Goal: Transaction & Acquisition: Download file/media

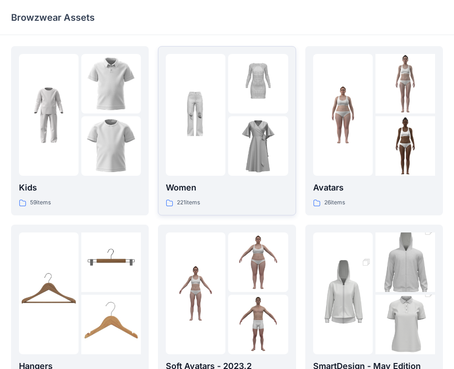
click at [211, 113] on img at bounding box center [196, 115] width 60 height 60
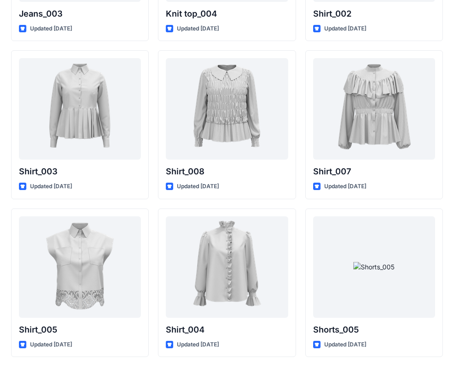
scroll to position [3999, 0]
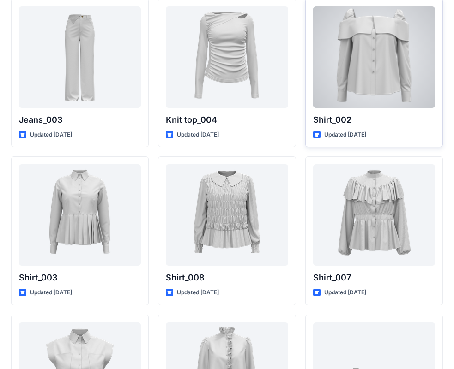
click at [405, 50] on div at bounding box center [374, 57] width 122 height 102
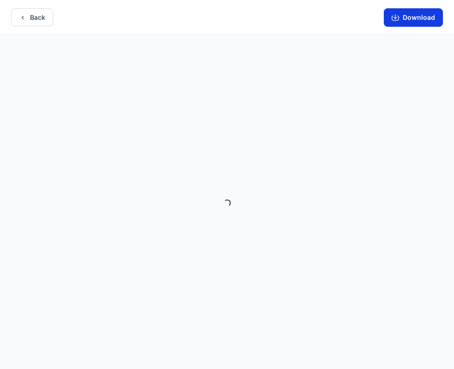
click at [410, 11] on button "Download" at bounding box center [412, 17] width 59 height 18
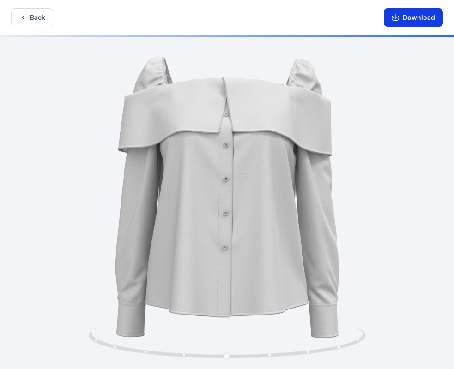
click at [390, 16] on button "Download" at bounding box center [412, 17] width 59 height 18
click at [21, 15] on icon "button" at bounding box center [22, 17] width 7 height 7
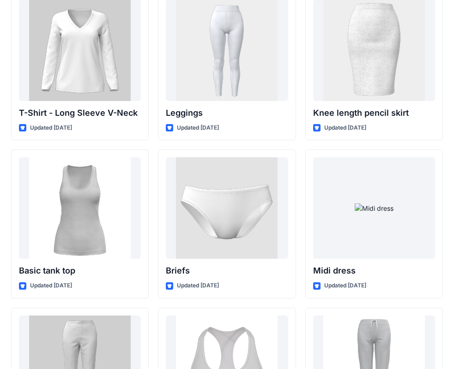
scroll to position [7576, 0]
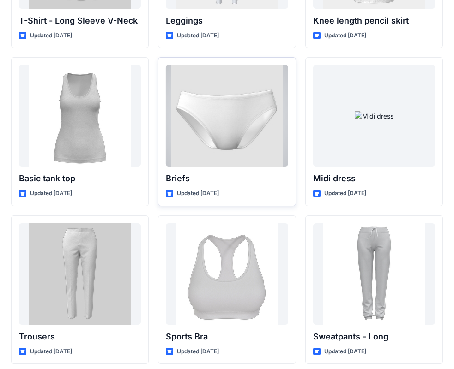
click at [259, 95] on div at bounding box center [227, 116] width 122 height 102
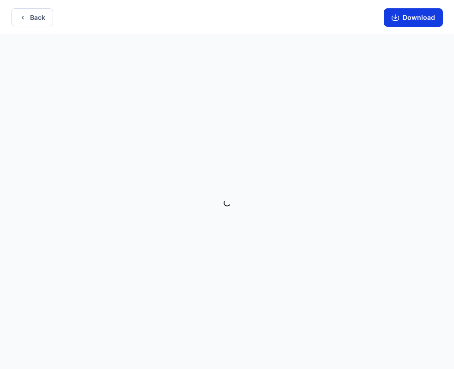
click at [426, 17] on button "Download" at bounding box center [412, 17] width 59 height 18
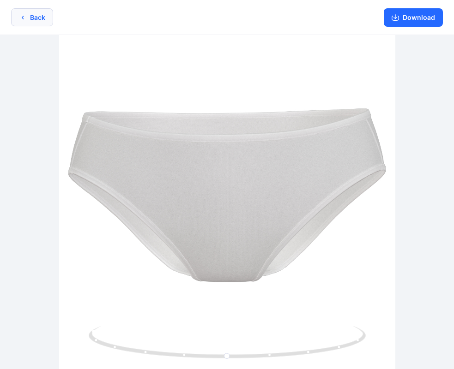
click at [47, 14] on button "Back" at bounding box center [32, 17] width 42 height 18
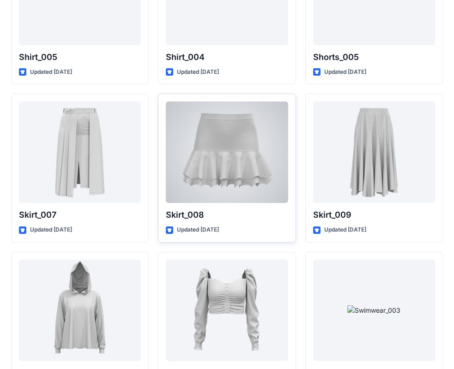
scroll to position [4332, 0]
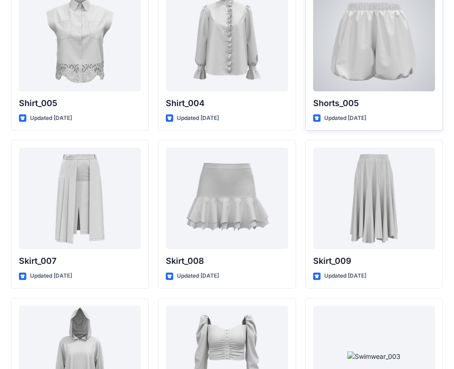
click at [358, 39] on div at bounding box center [374, 41] width 122 height 102
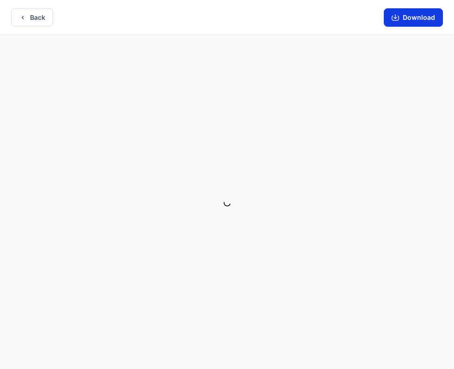
click at [411, 23] on button "Download" at bounding box center [412, 17] width 59 height 18
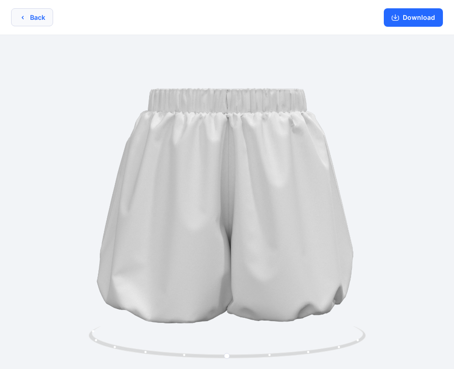
click at [36, 17] on button "Back" at bounding box center [32, 17] width 42 height 18
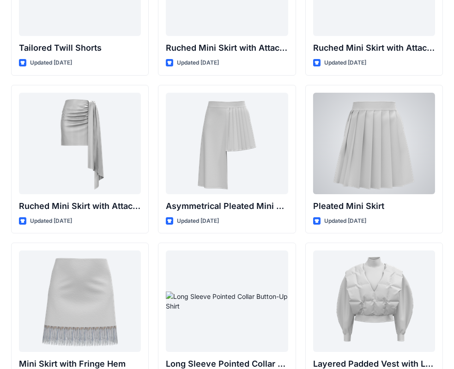
scroll to position [2444, 0]
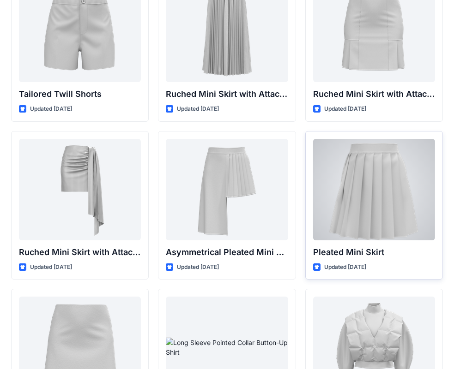
click at [369, 146] on div at bounding box center [374, 190] width 122 height 102
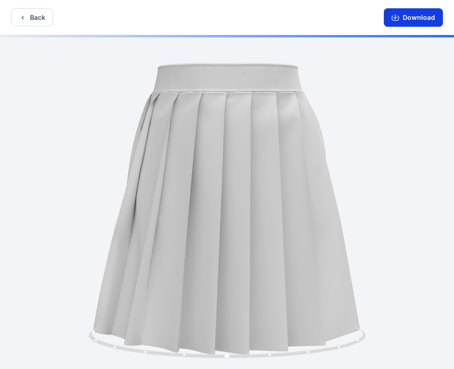
click at [400, 18] on button "Download" at bounding box center [412, 17] width 59 height 18
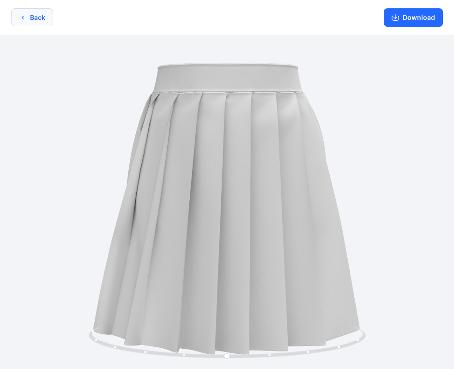
click at [33, 16] on button "Back" at bounding box center [32, 17] width 42 height 18
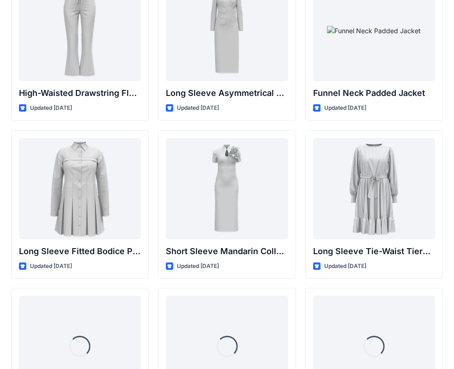
scroll to position [3644, 0]
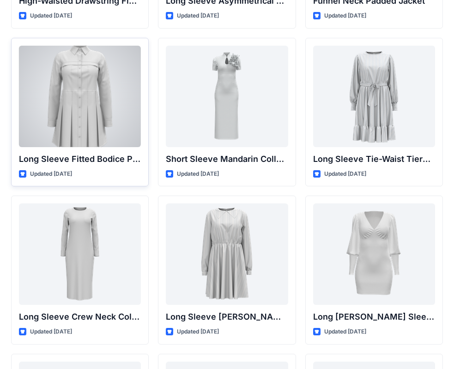
click at [106, 127] on div at bounding box center [80, 97] width 122 height 102
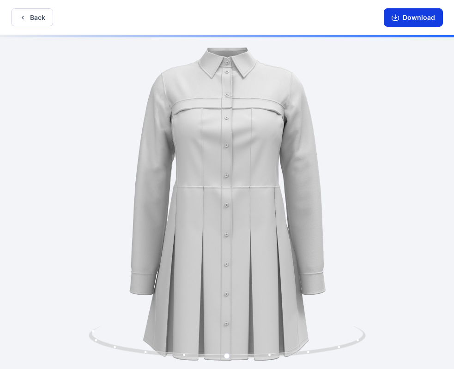
click at [403, 14] on button "Download" at bounding box center [412, 17] width 59 height 18
click at [30, 19] on button "Back" at bounding box center [32, 17] width 42 height 18
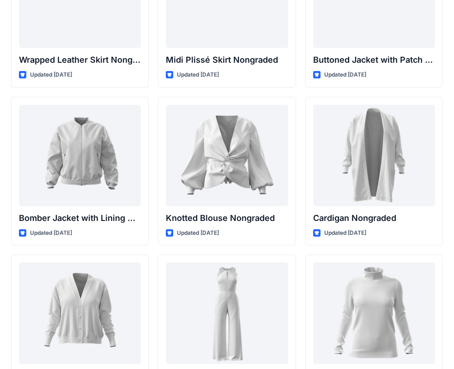
scroll to position [8392, 0]
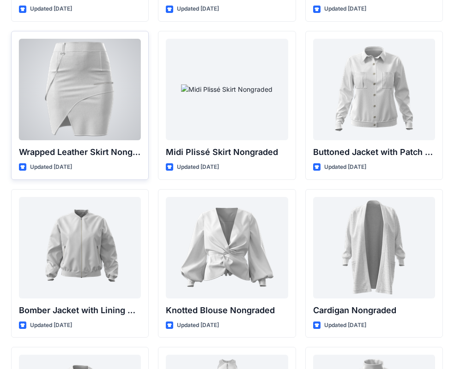
click at [99, 92] on div at bounding box center [80, 90] width 122 height 102
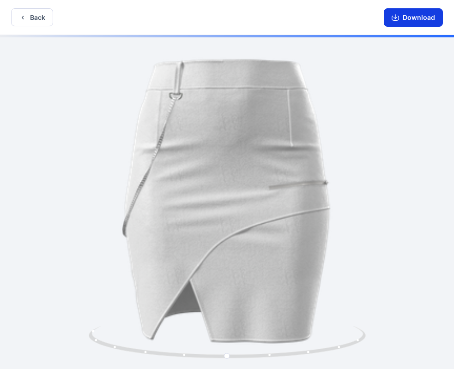
click at [403, 21] on button "Download" at bounding box center [412, 17] width 59 height 18
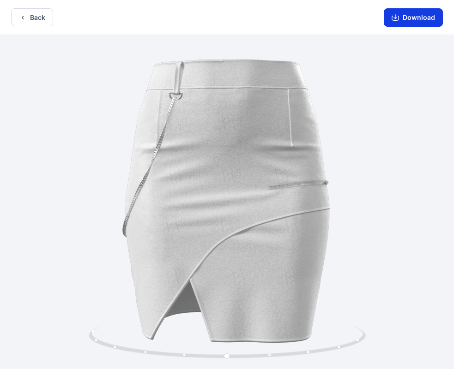
click at [399, 15] on icon "button" at bounding box center [394, 17] width 7 height 7
click at [43, 16] on button "Back" at bounding box center [32, 17] width 42 height 18
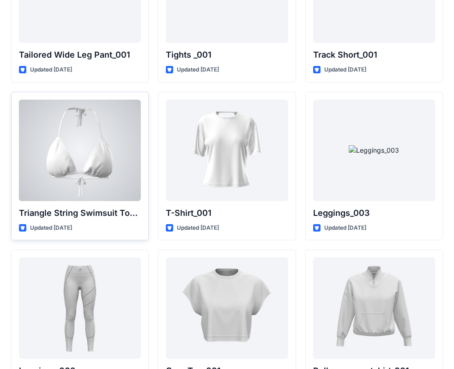
scroll to position [10452, 0]
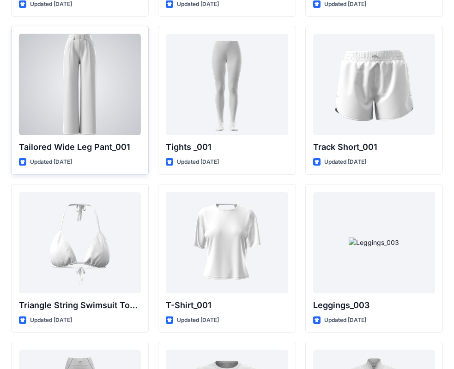
click at [109, 69] on div at bounding box center [80, 85] width 122 height 102
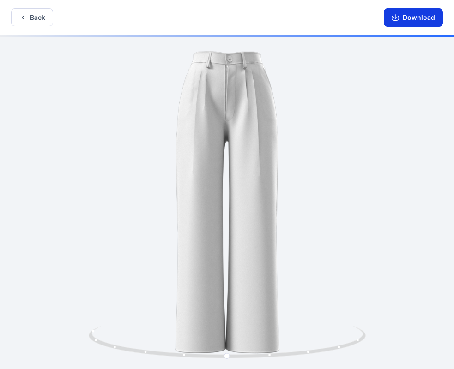
click at [395, 11] on button "Download" at bounding box center [412, 17] width 59 height 18
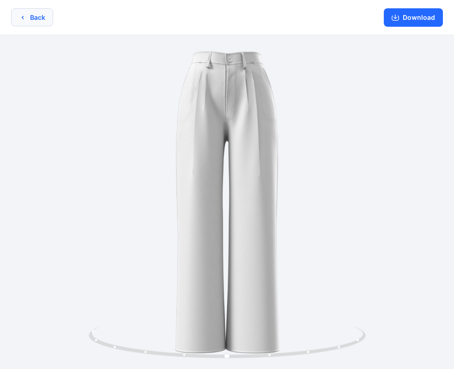
click at [17, 13] on button "Back" at bounding box center [32, 17] width 42 height 18
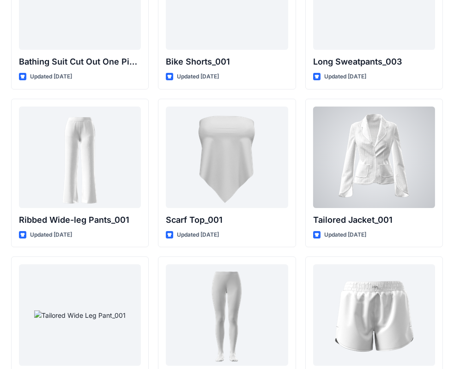
scroll to position [10083, 0]
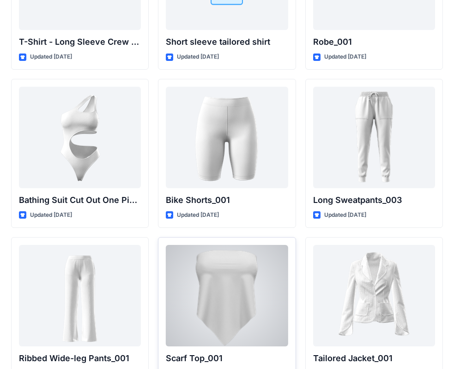
click at [227, 272] on div at bounding box center [227, 296] width 122 height 102
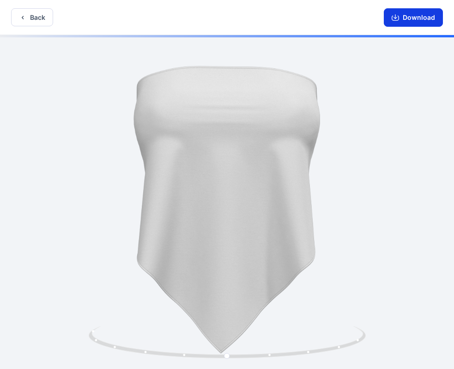
click at [410, 16] on button "Download" at bounding box center [412, 17] width 59 height 18
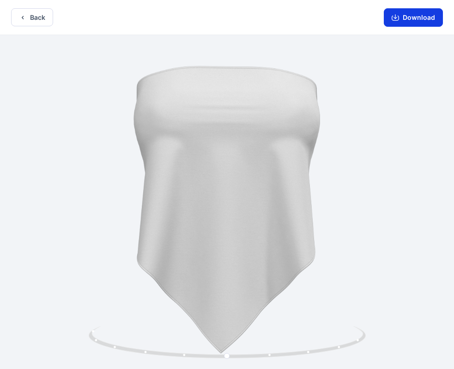
click at [404, 17] on button "Download" at bounding box center [412, 17] width 59 height 18
click at [26, 15] on icon "button" at bounding box center [22, 17] width 7 height 7
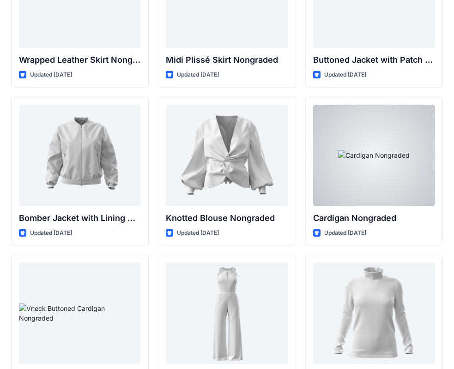
scroll to position [8531, 0]
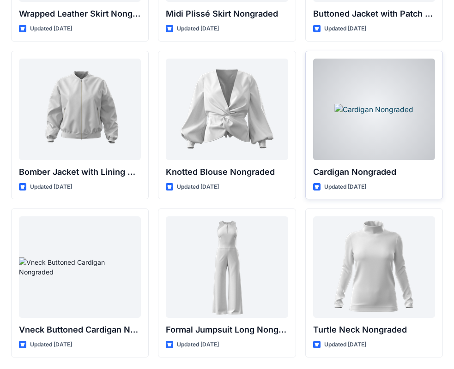
click at [338, 114] on div at bounding box center [374, 110] width 122 height 102
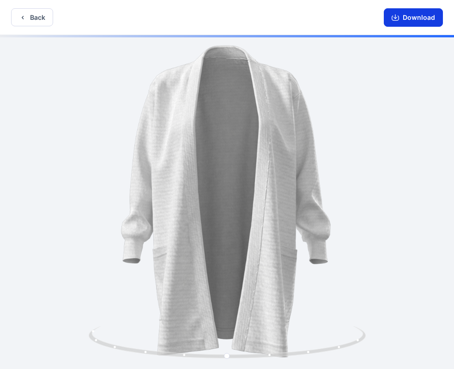
click at [402, 17] on button "Download" at bounding box center [412, 17] width 59 height 18
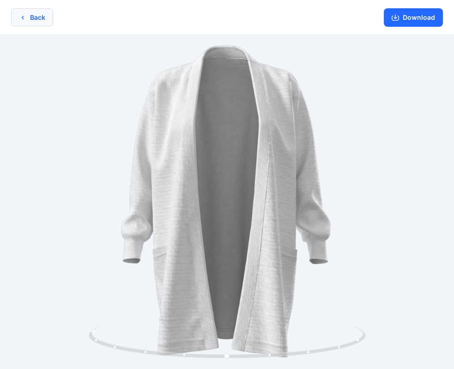
click at [42, 22] on button "Back" at bounding box center [32, 17] width 42 height 18
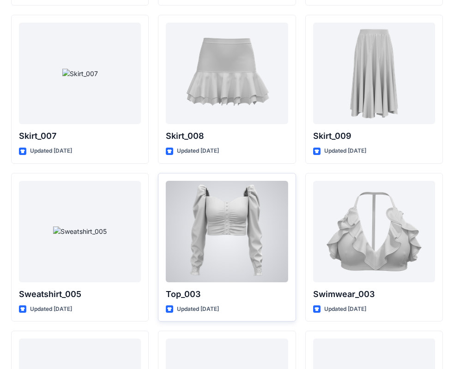
scroll to position [4365, 0]
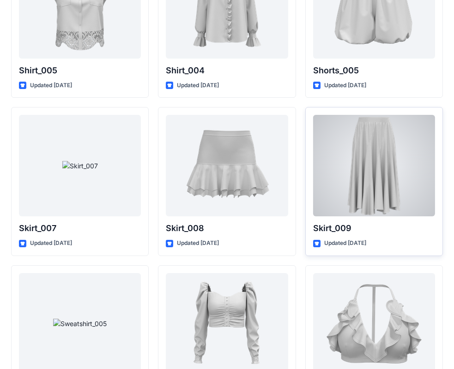
click at [383, 168] on div at bounding box center [374, 166] width 122 height 102
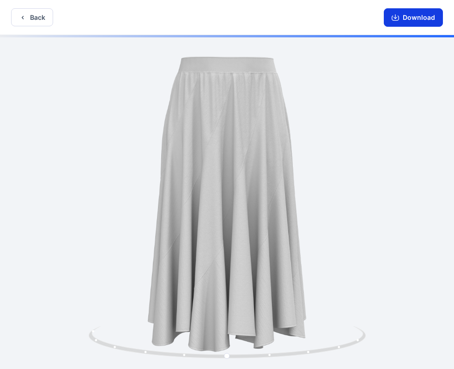
click at [393, 20] on icon "button" at bounding box center [394, 18] width 7 height 5
click at [393, 14] on icon "button" at bounding box center [394, 17] width 7 height 7
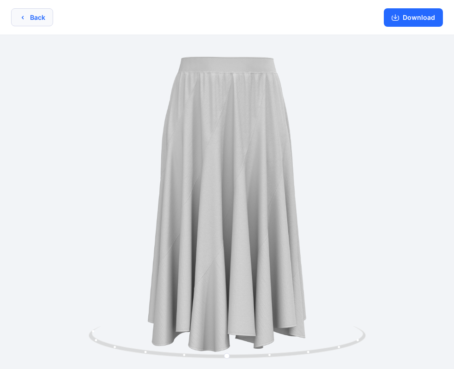
click at [39, 24] on button "Back" at bounding box center [32, 17] width 42 height 18
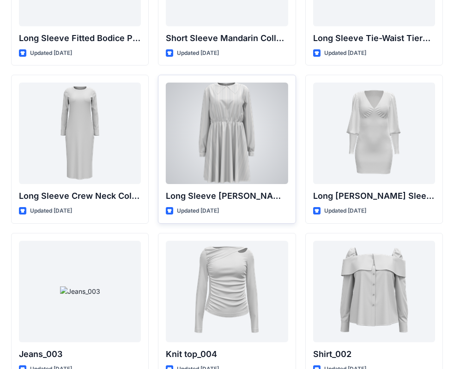
scroll to position [3811, 0]
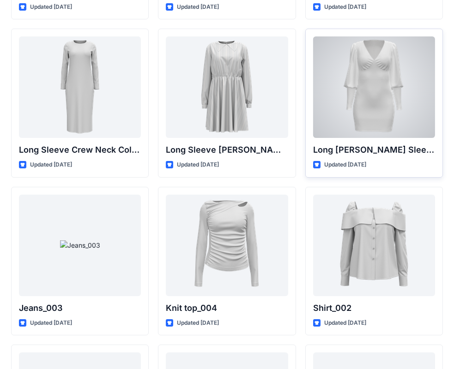
click at [406, 99] on div at bounding box center [374, 87] width 122 height 102
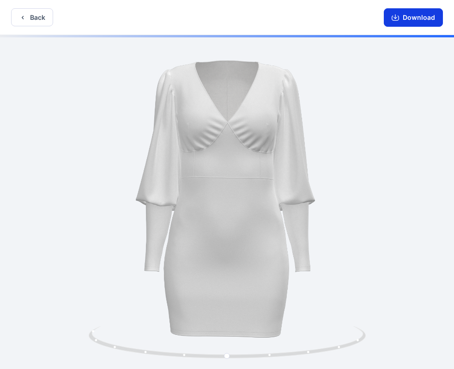
click at [428, 18] on button "Download" at bounding box center [412, 17] width 59 height 18
